Goal: Information Seeking & Learning: Find specific fact

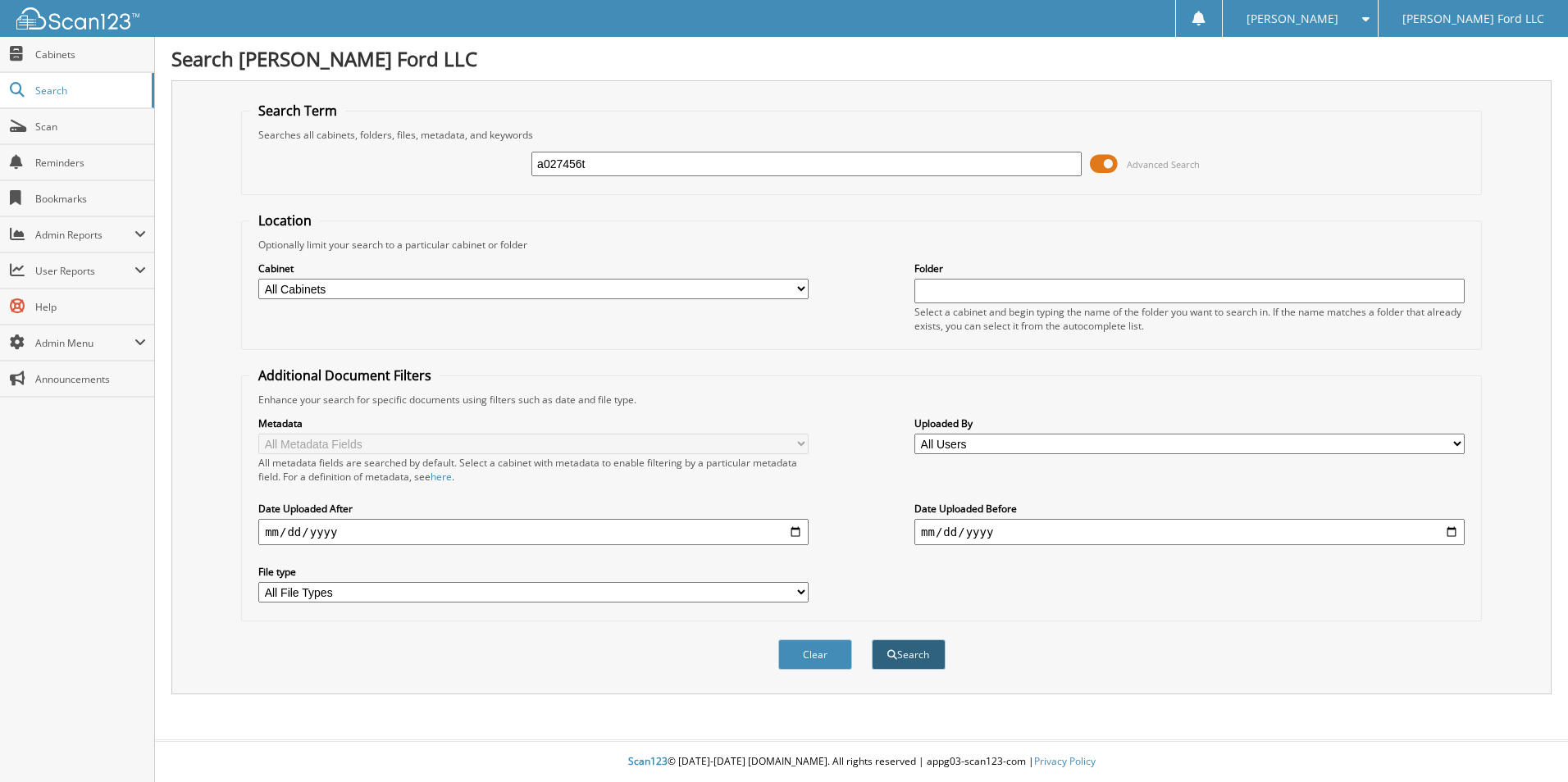
type input "a027456t"
click at [911, 659] on button "Search" at bounding box center [908, 654] width 74 height 30
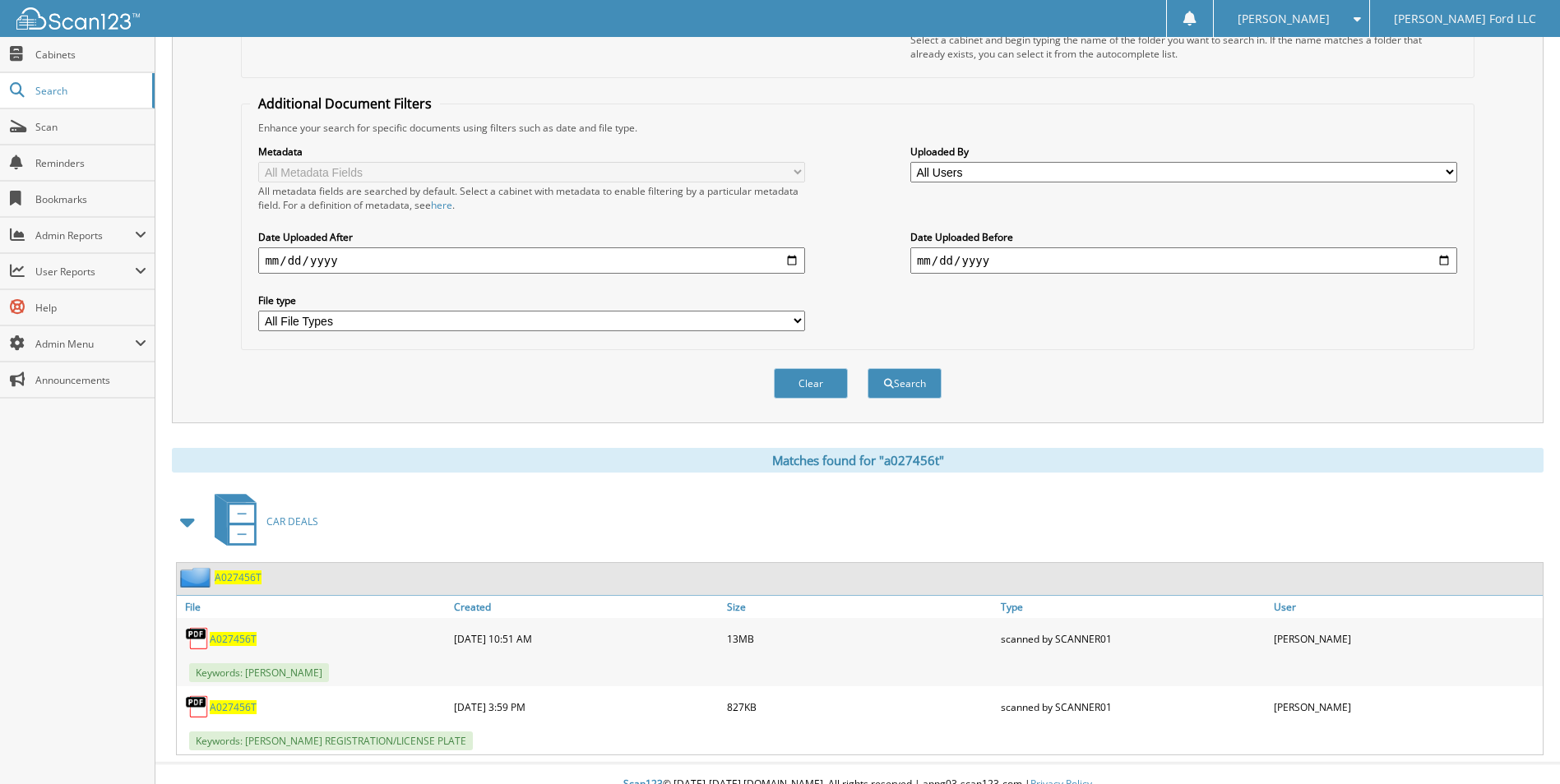
scroll to position [294, 0]
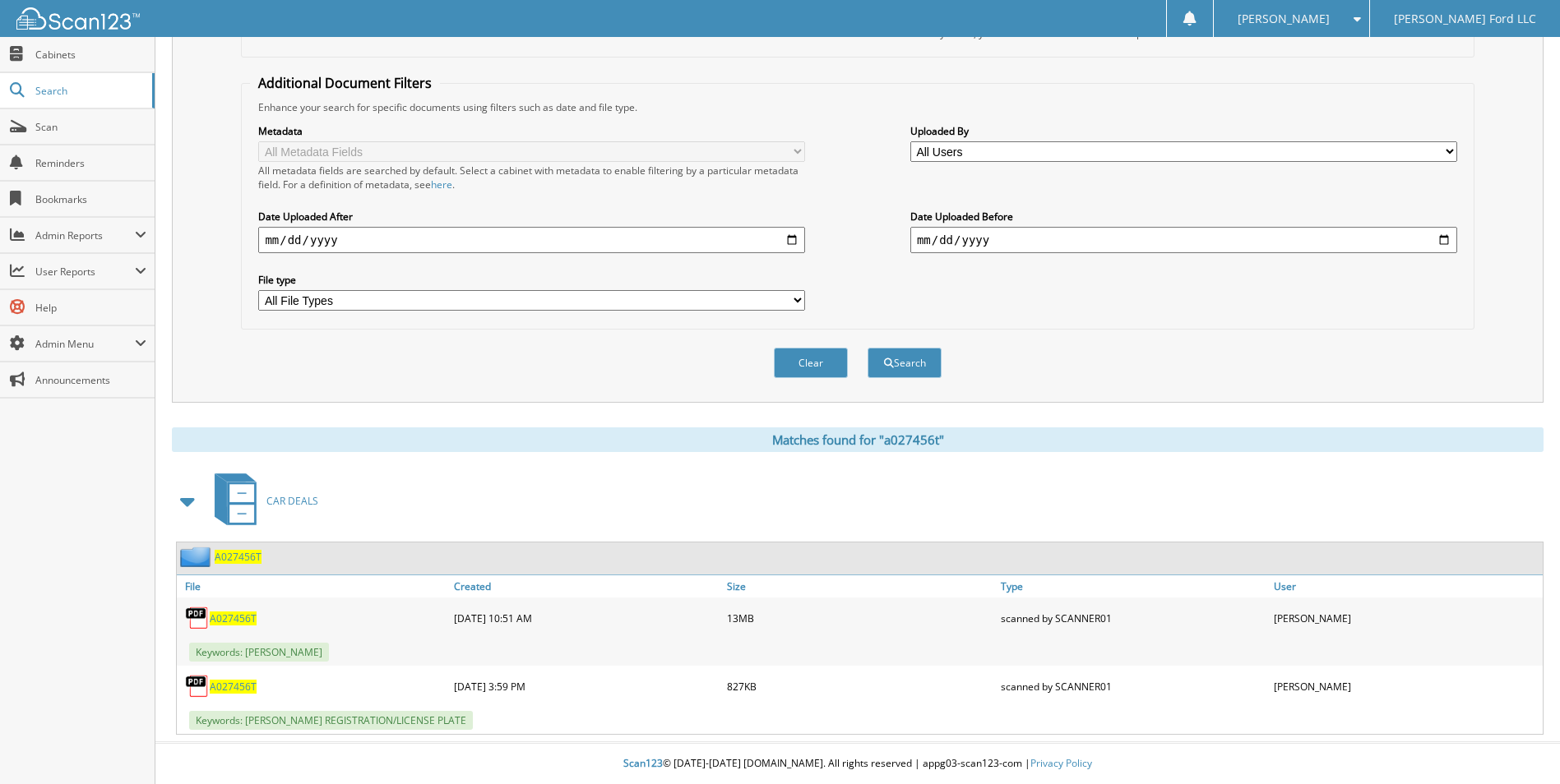
click at [230, 616] on span "A027456T" at bounding box center [234, 619] width 47 height 14
click at [808, 363] on button "Clear" at bounding box center [810, 362] width 74 height 31
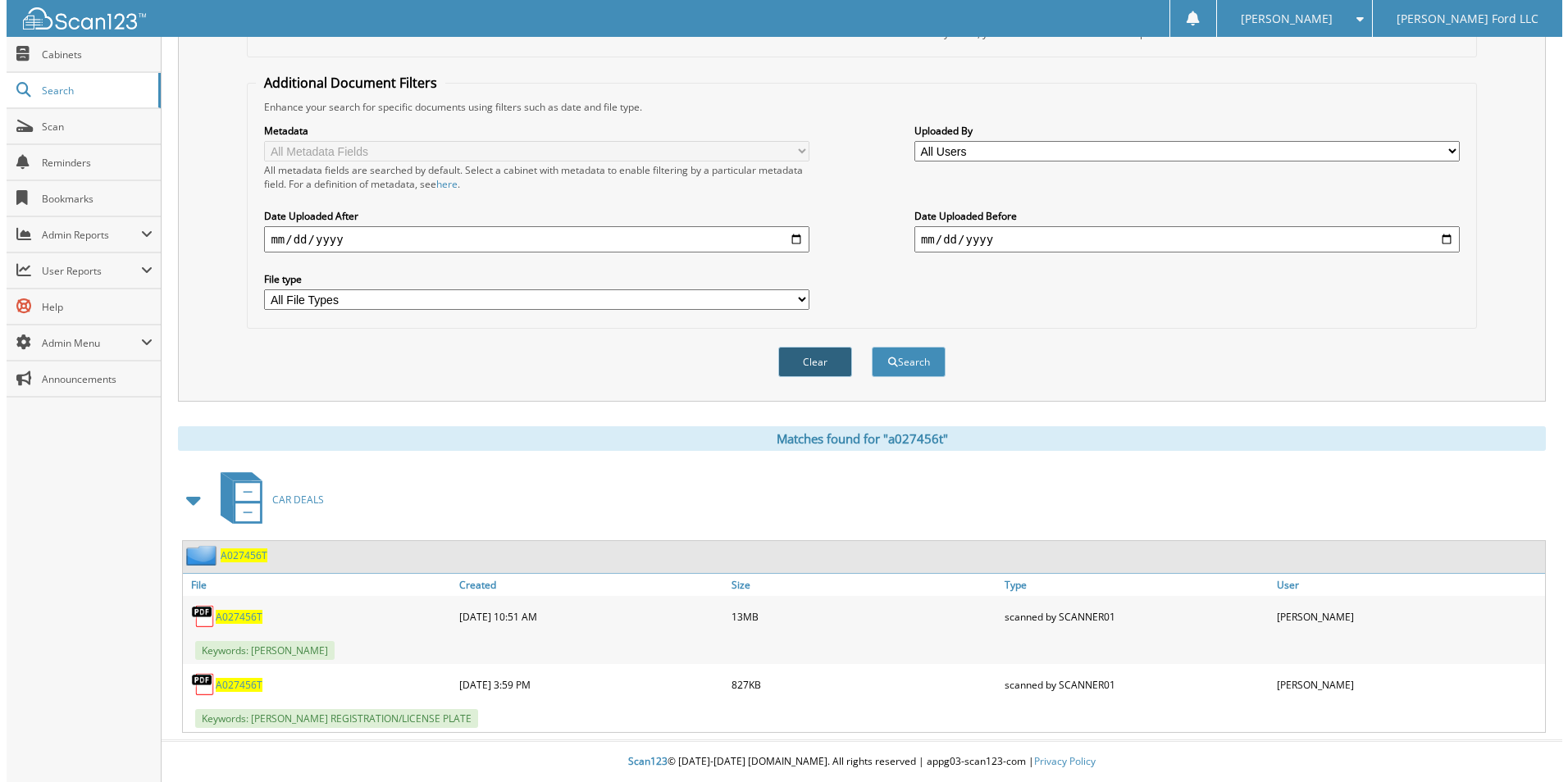
scroll to position [0, 0]
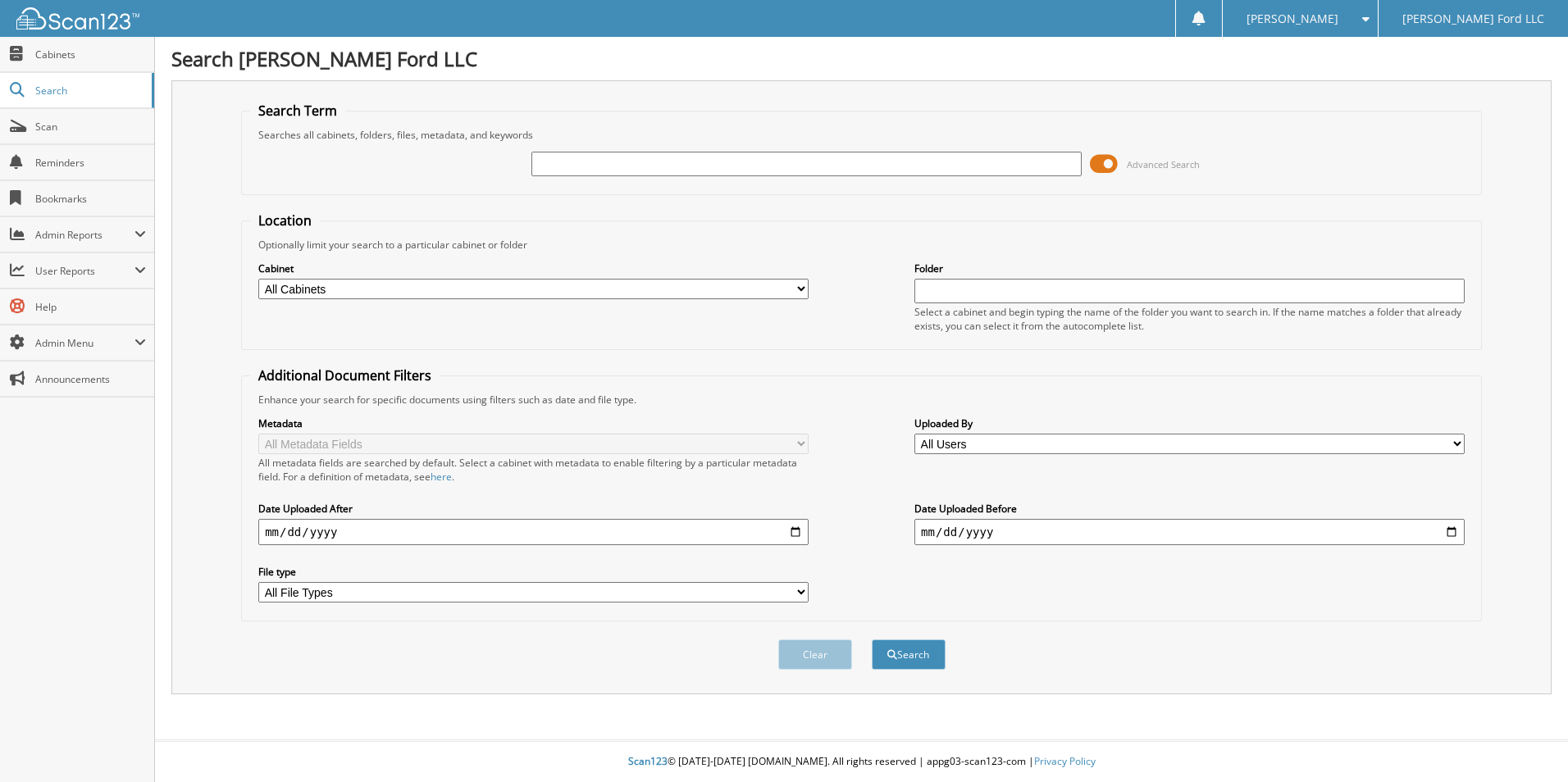
click at [568, 165] on input "text" at bounding box center [807, 163] width 550 height 25
type input "ga10693t"
click at [871, 640] on button "Search" at bounding box center [908, 654] width 74 height 30
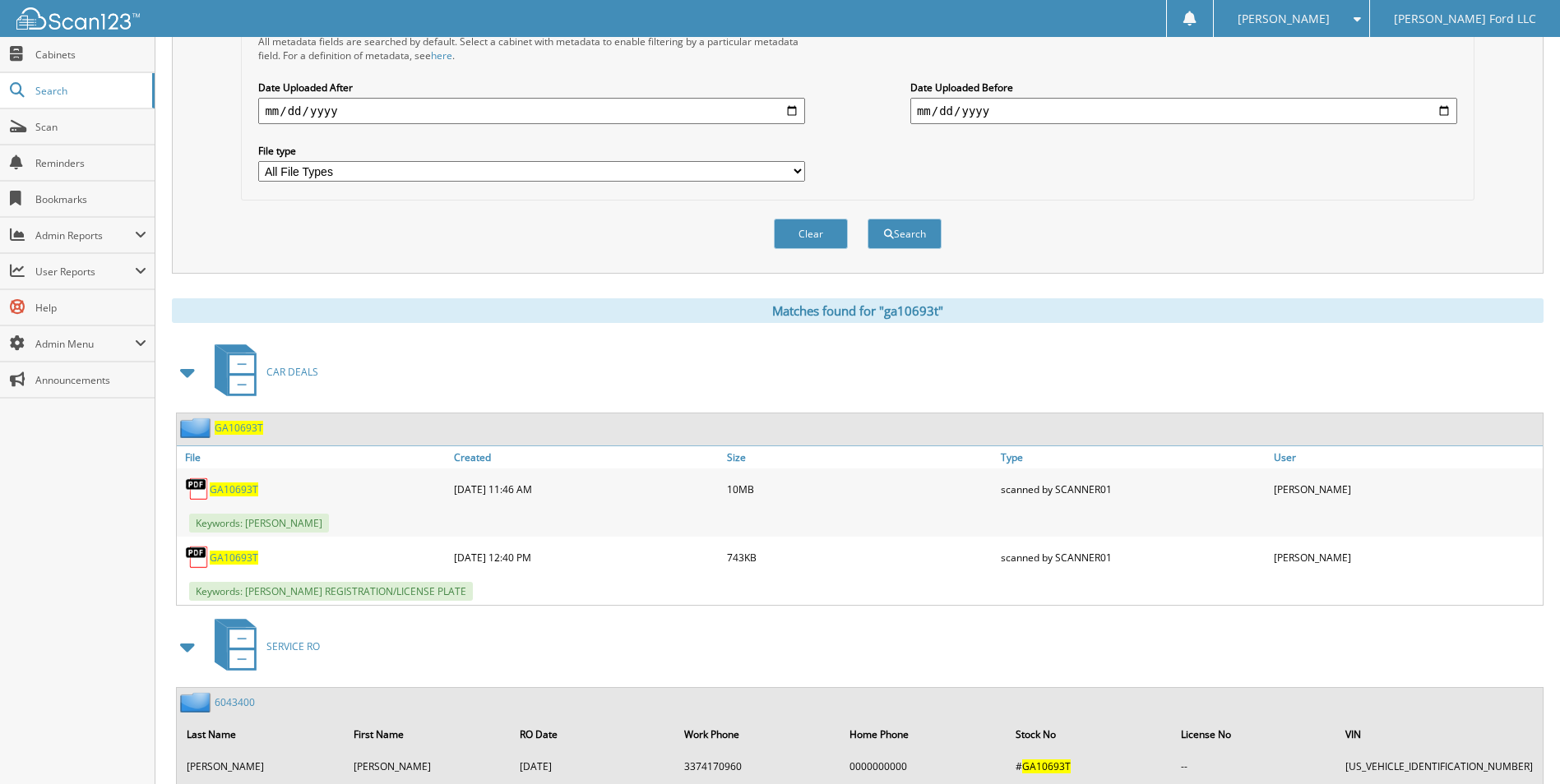
scroll to position [475, 0]
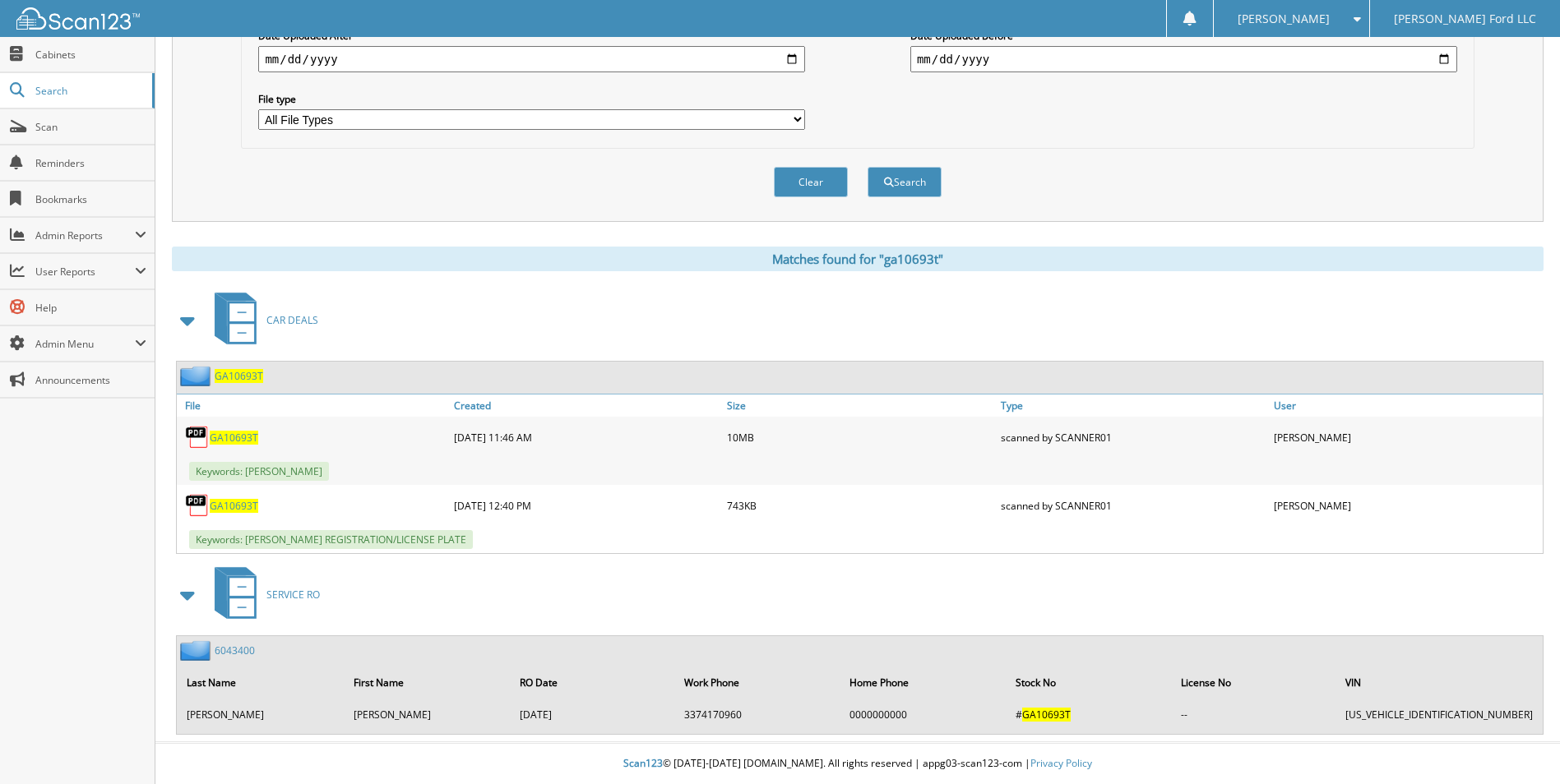
click at [235, 433] on span "GA10693T" at bounding box center [234, 437] width 48 height 14
